Goal: Find specific page/section: Find specific page/section

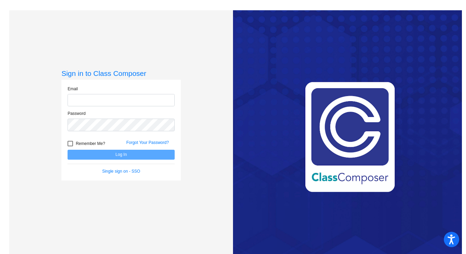
type input "[EMAIL_ADDRESS][DOMAIN_NAME]"
click at [130, 154] on button "Log In" at bounding box center [121, 154] width 107 height 10
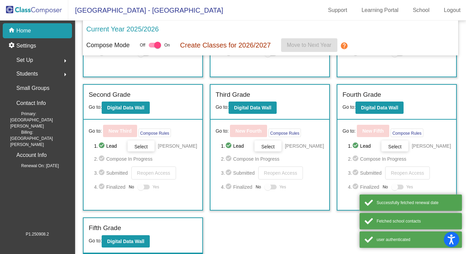
scroll to position [114, 0]
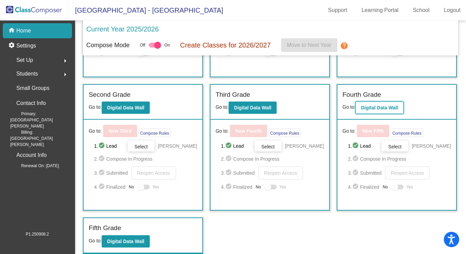
click at [378, 108] on button "Digital Data Wall" at bounding box center [380, 107] width 48 height 12
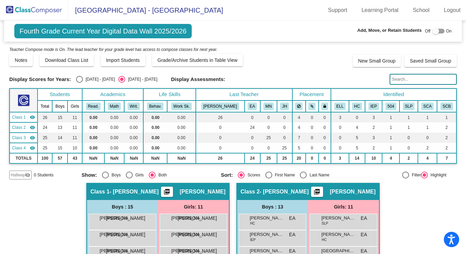
click at [35, 13] on img at bounding box center [34, 10] width 68 height 20
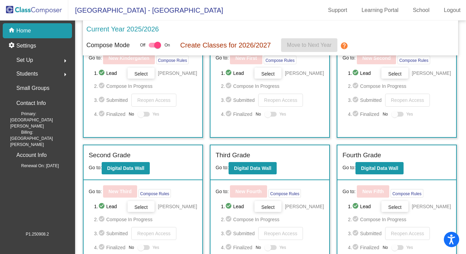
scroll to position [51, 0]
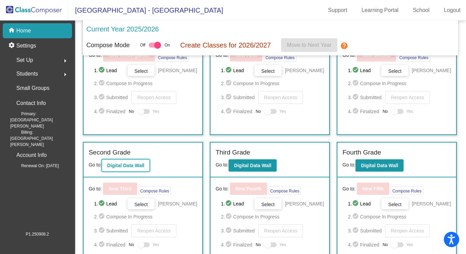
click at [131, 165] on b "Digital Data Wall" at bounding box center [125, 164] width 37 height 5
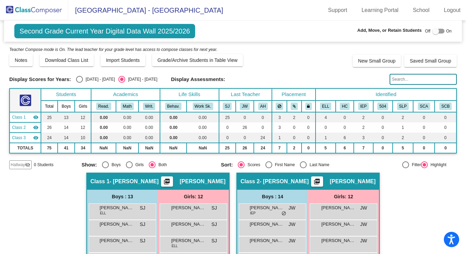
click at [29, 8] on img at bounding box center [34, 10] width 68 height 20
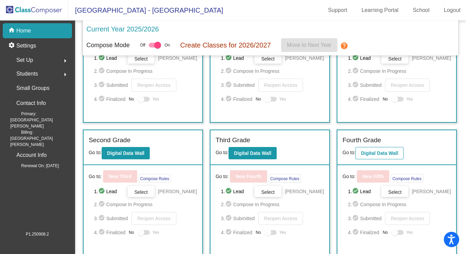
scroll to position [114, 0]
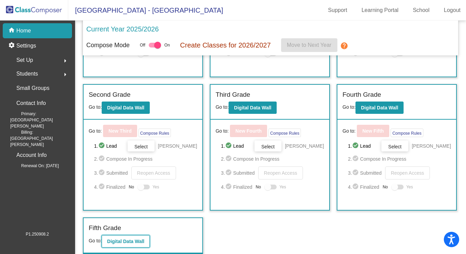
click at [110, 242] on b "Digital Data Wall" at bounding box center [125, 240] width 37 height 5
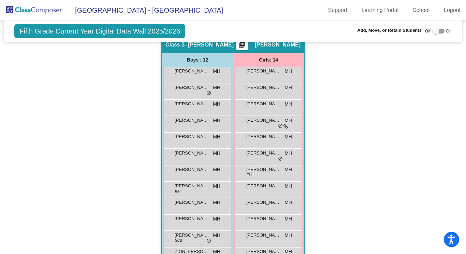
scroll to position [390, 0]
